Goal: Feedback & Contribution: Leave review/rating

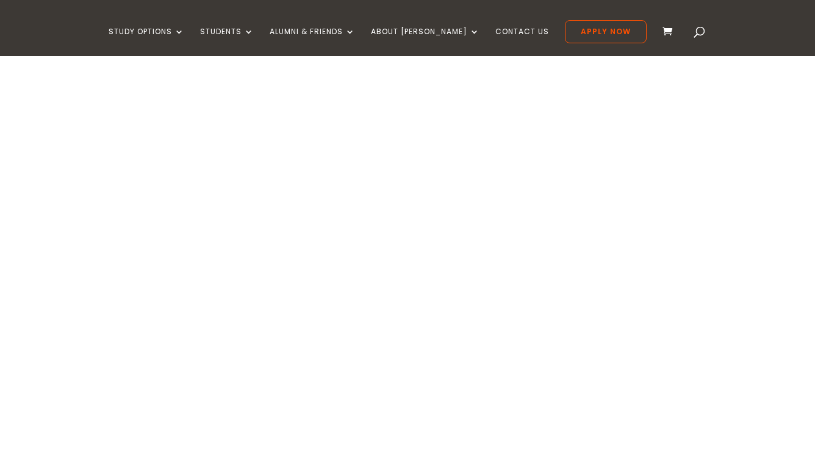
type textarea "*********"
type input "******"
type input "*******"
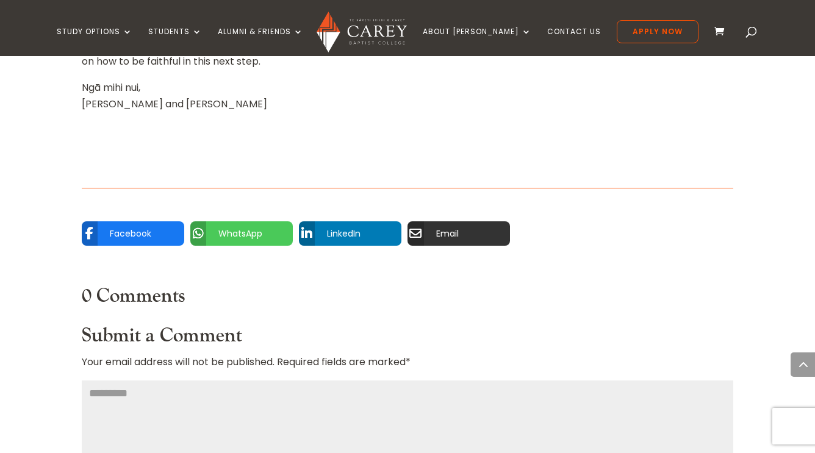
scroll to position [1483, 0]
